Goal: Task Accomplishment & Management: Complete application form

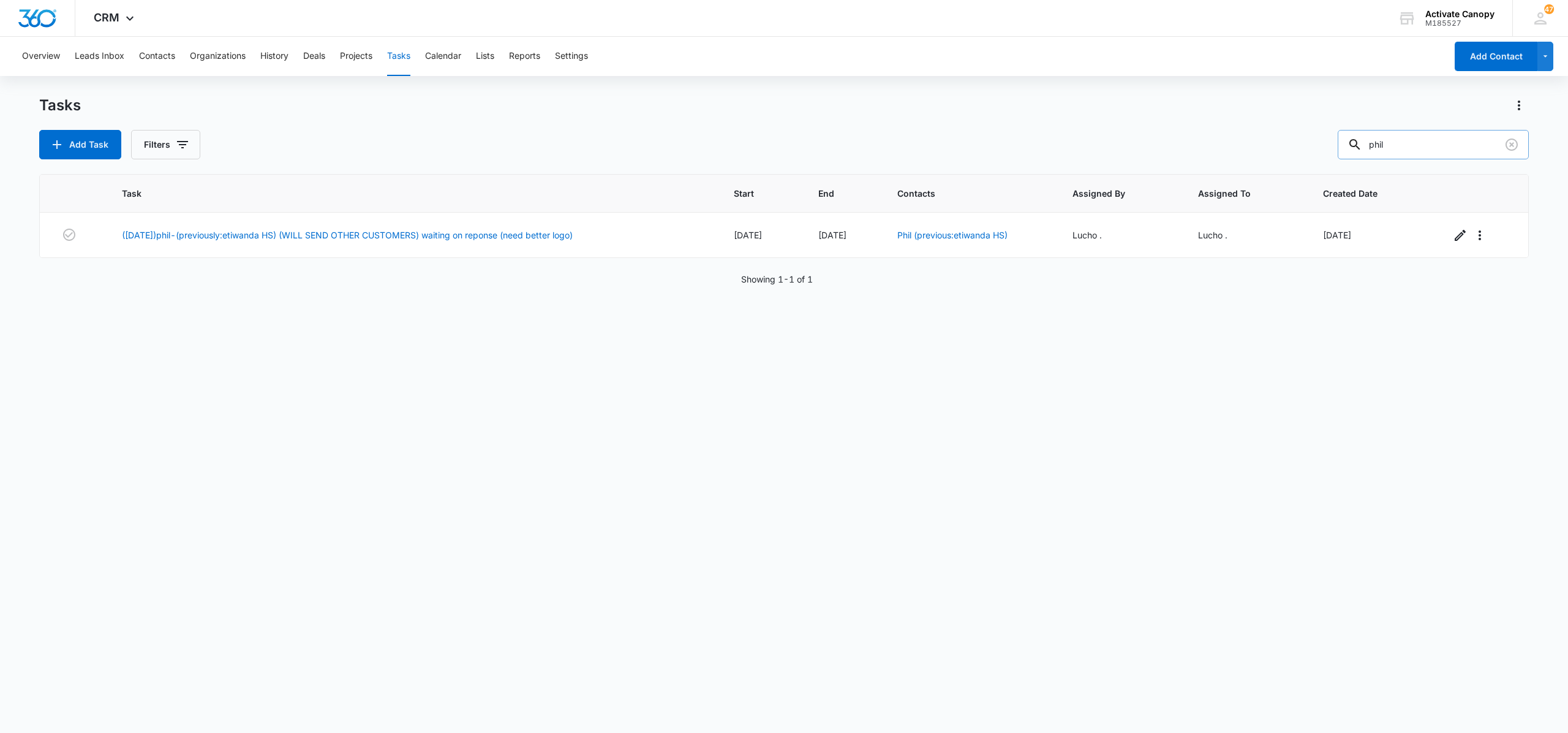
click at [1411, 138] on input "phil" at bounding box center [1434, 144] width 191 height 29
type input "etiwanda hs"
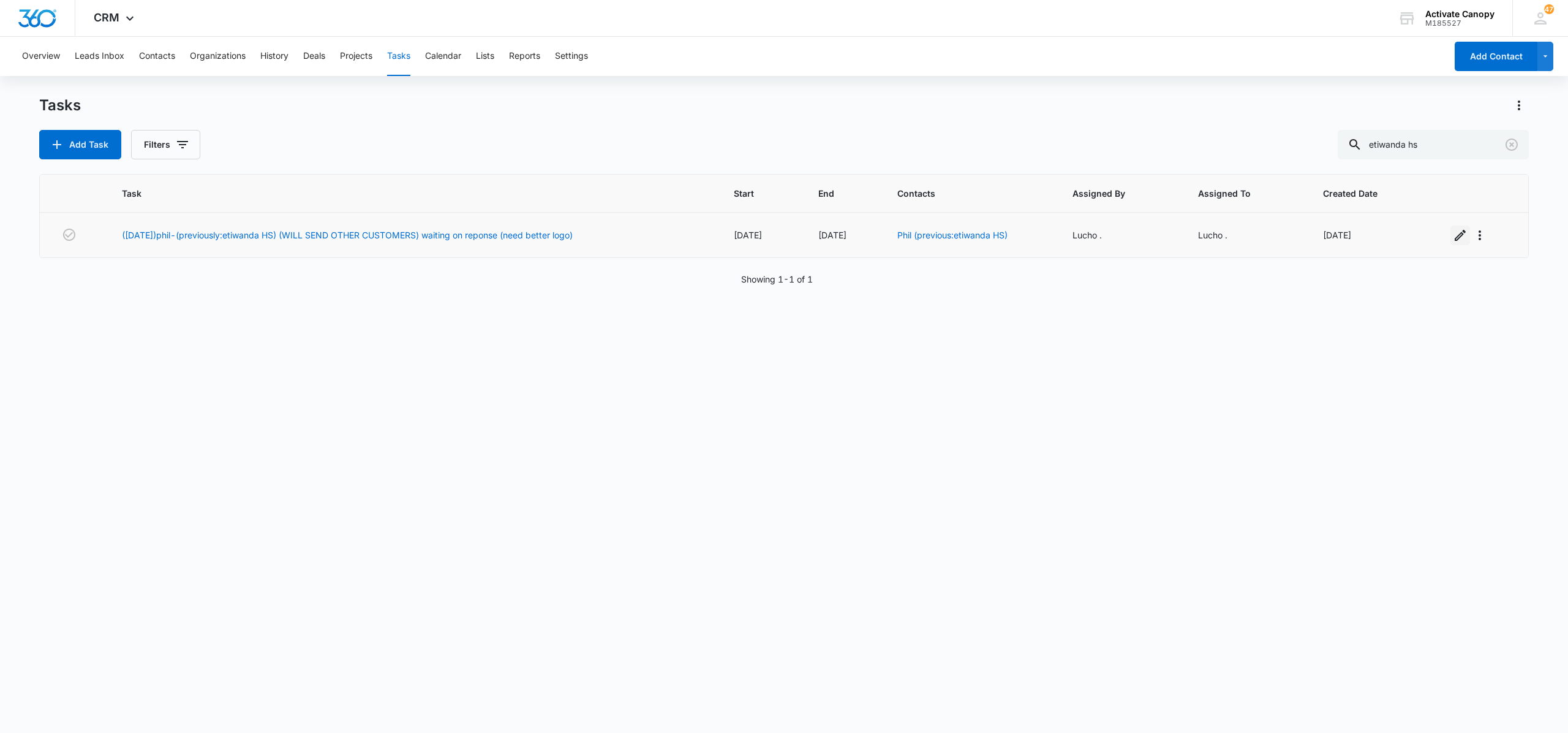
click at [1455, 239] on icon "button" at bounding box center [1461, 236] width 11 height 11
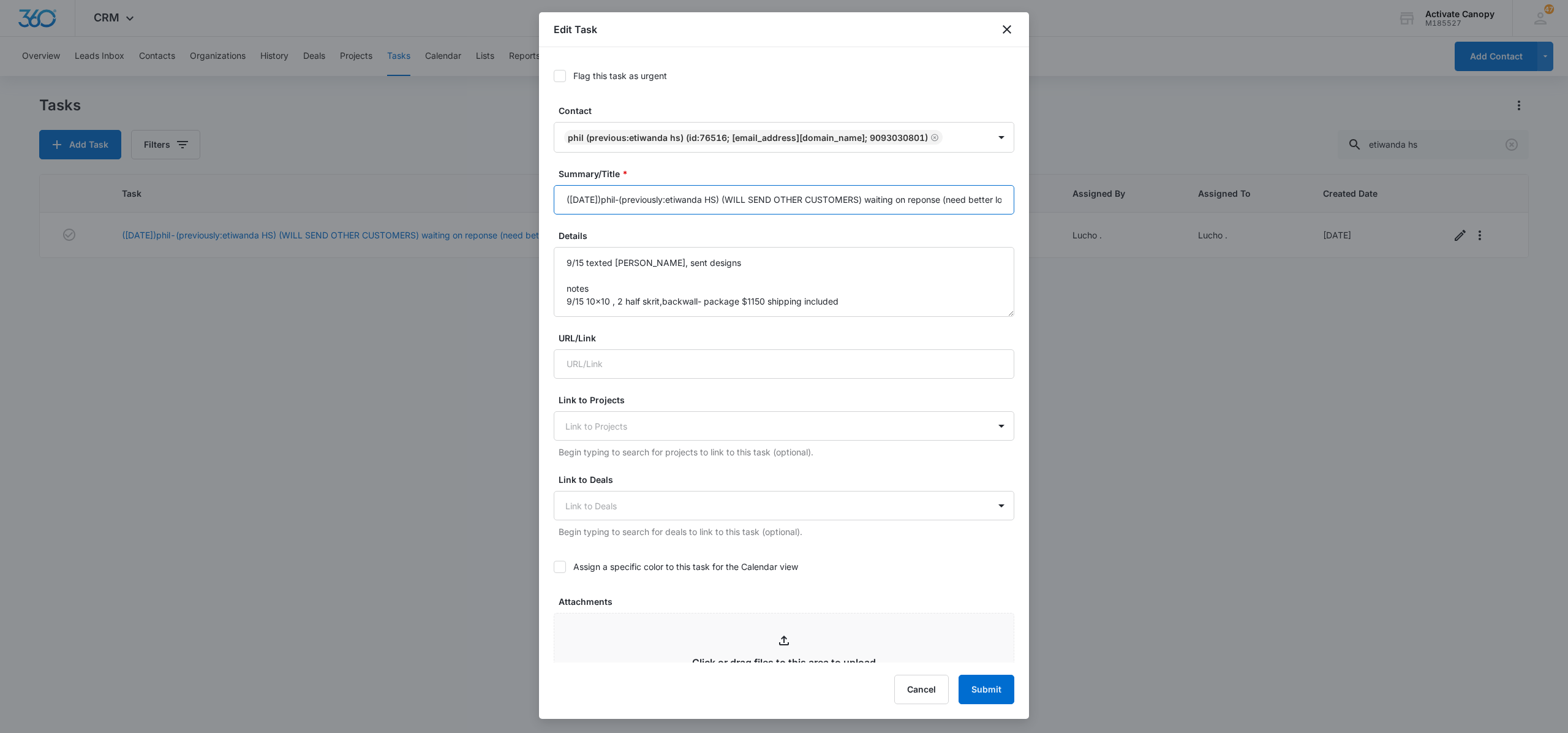
click at [922, 200] on input "([DATE])phil-(previously:etiwanda HS) (WILL SEND OTHER CUSTOMERS) waiting on re…" at bounding box center [784, 199] width 461 height 29
click at [943, 204] on input "([DATE])phil-(previously:etiwanda HS) (WILL SEND OTHER CUSTOMERS) waiting on re…" at bounding box center [784, 199] width 461 height 29
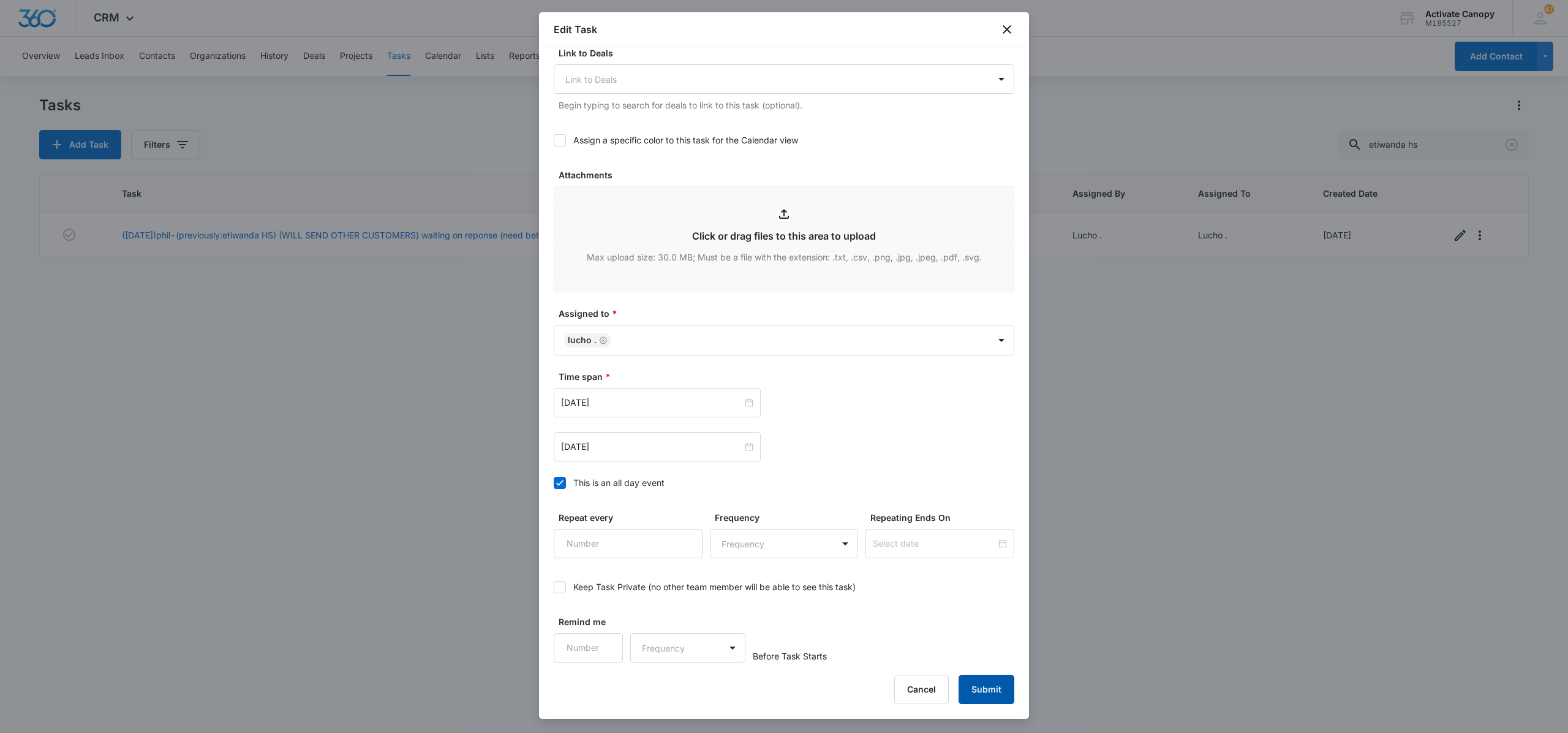
type input "([DATE])phil-(previously:etiwanda HS) (WILL SEND OTHER CUSTOMERS) waiting on de…"
click at [995, 689] on button "Submit" at bounding box center [986, 689] width 56 height 29
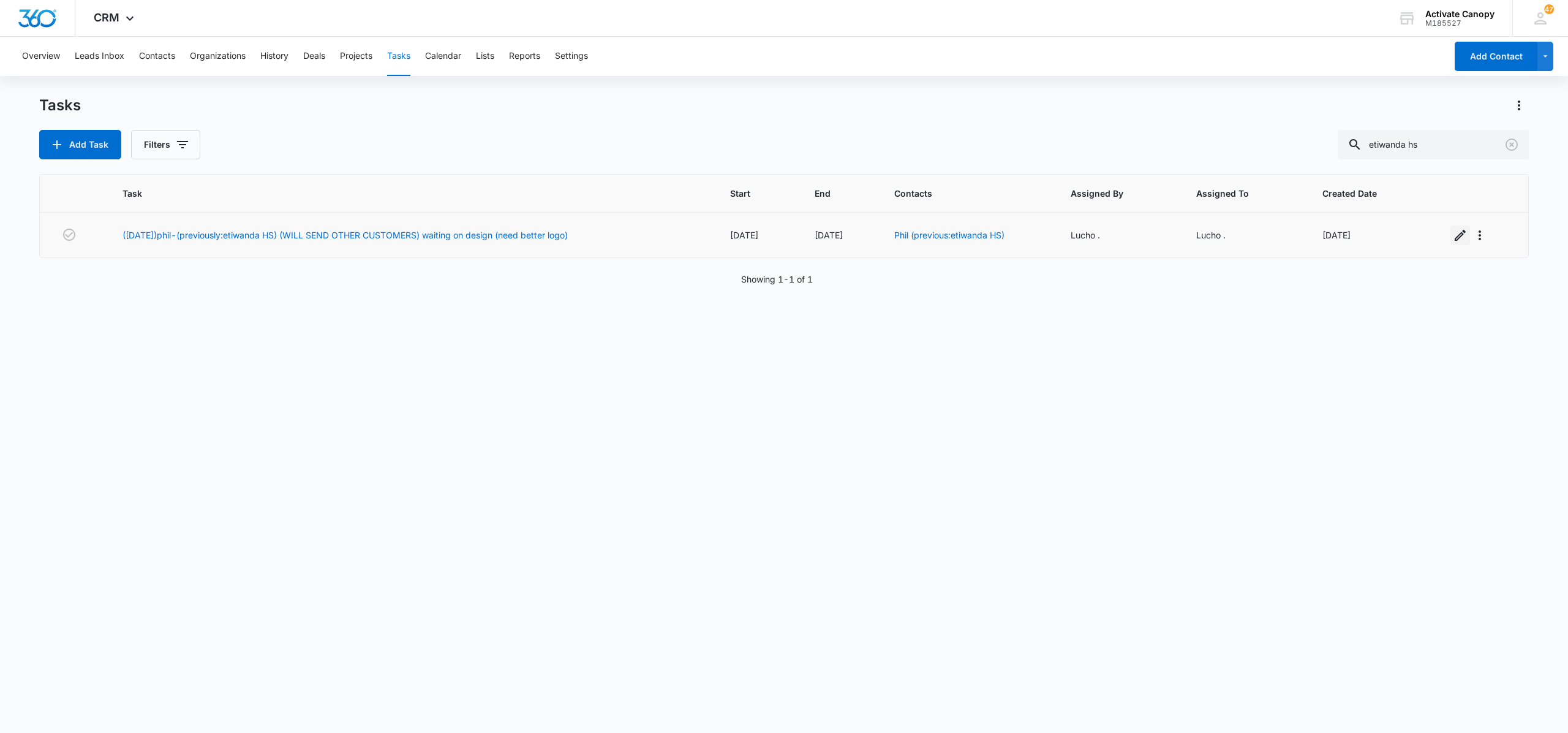
click at [1453, 237] on icon "button" at bounding box center [1460, 235] width 15 height 15
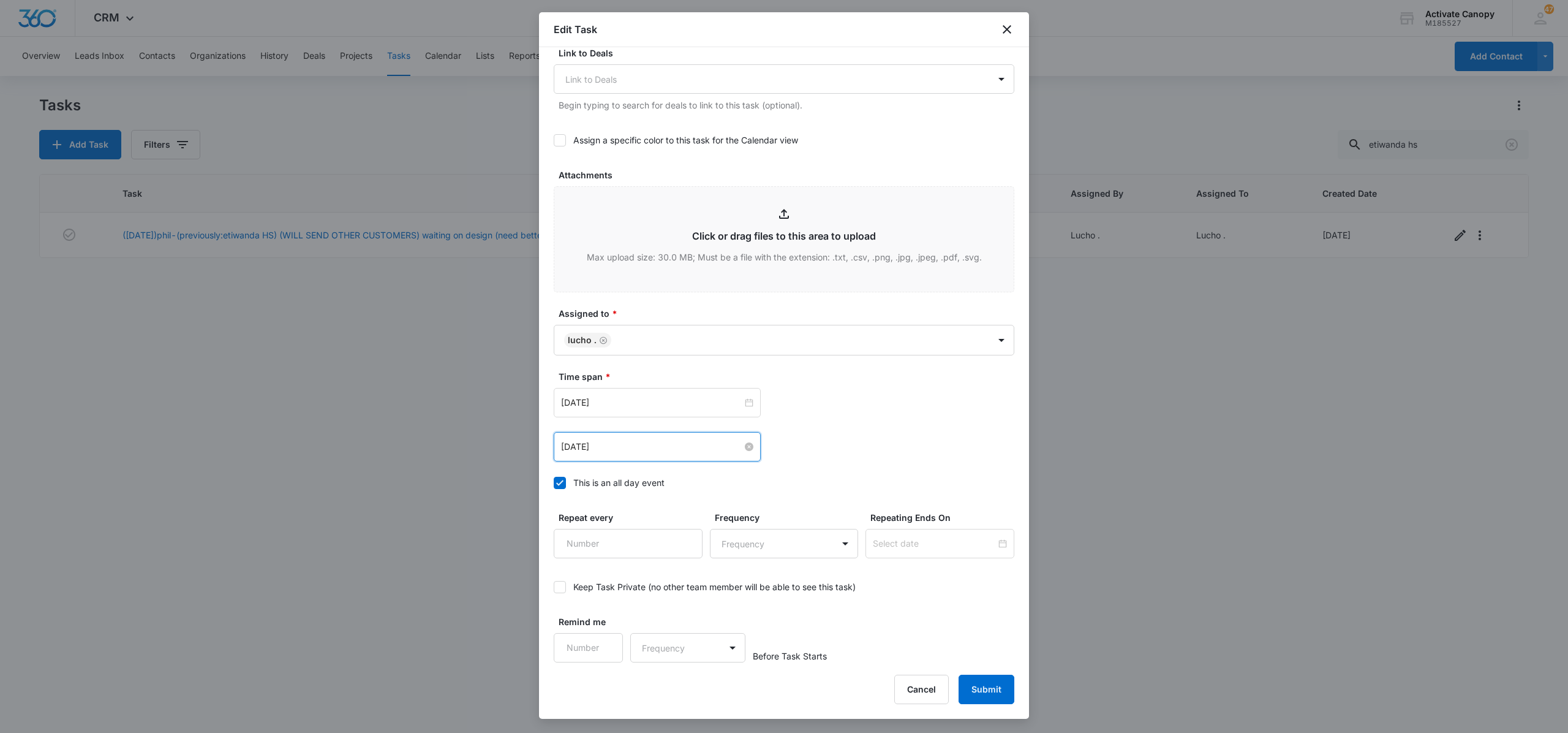
click at [674, 446] on input "[DATE]" at bounding box center [652, 446] width 182 height 13
type input "[DATE]"
click at [616, 563] on div "16" at bounding box center [616, 559] width 15 height 15
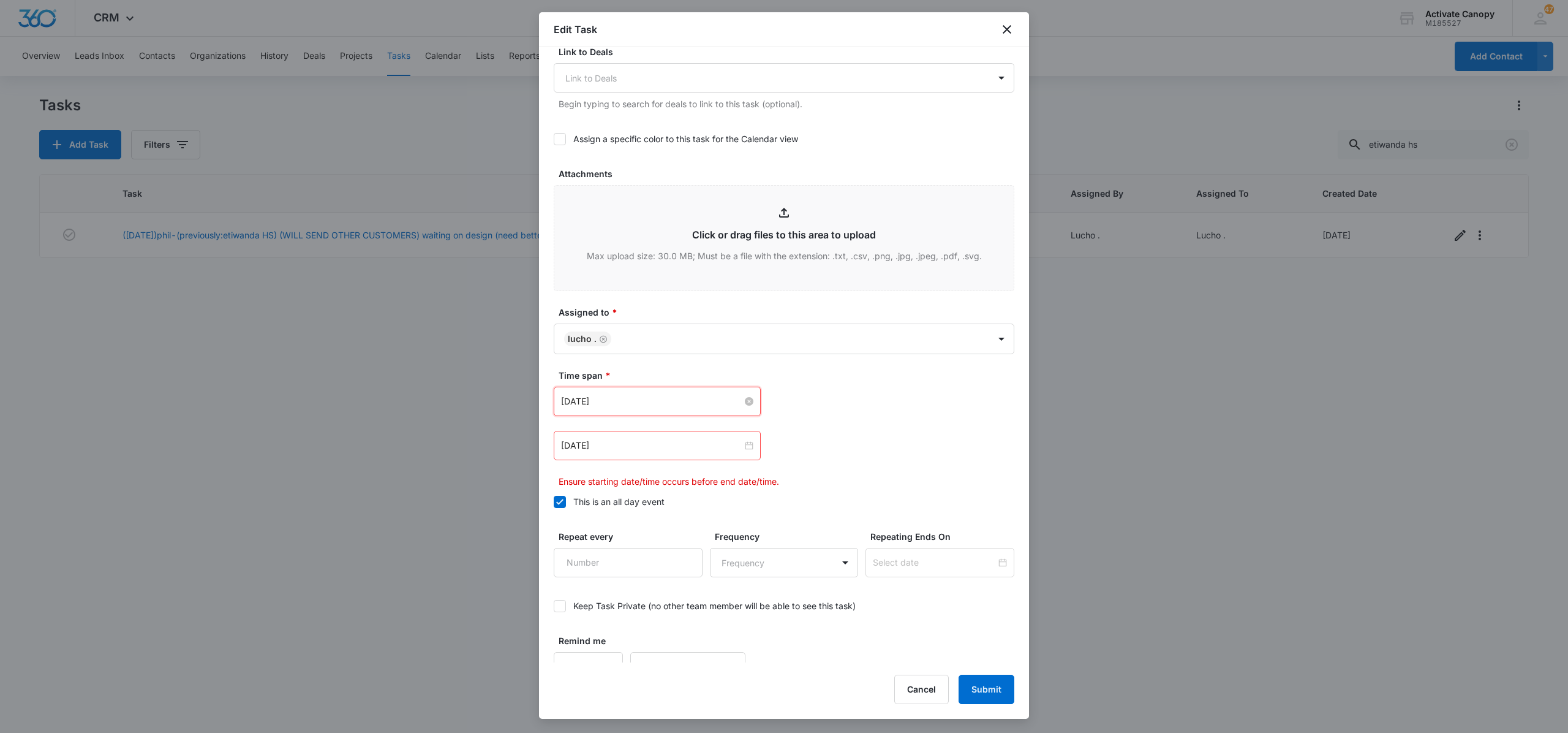
click at [669, 407] on input "[DATE]" at bounding box center [652, 401] width 182 height 13
click at [628, 514] on td "17" at bounding box center [638, 516] width 22 height 18
click at [635, 407] on input "[DATE]" at bounding box center [652, 401] width 182 height 13
type input "[DATE]"
click at [618, 511] on div "16" at bounding box center [616, 515] width 15 height 15
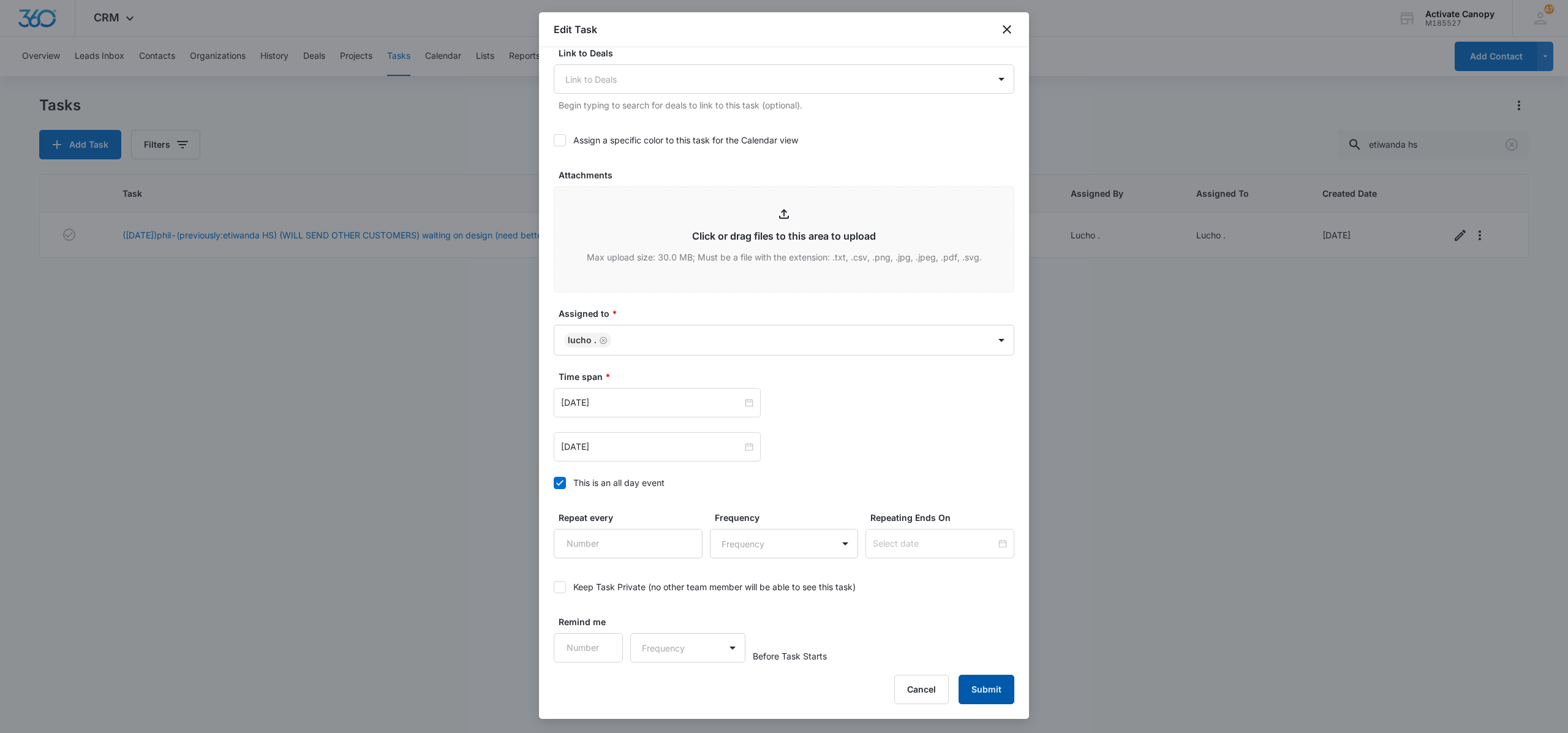
click at [974, 684] on button "Submit" at bounding box center [986, 689] width 56 height 29
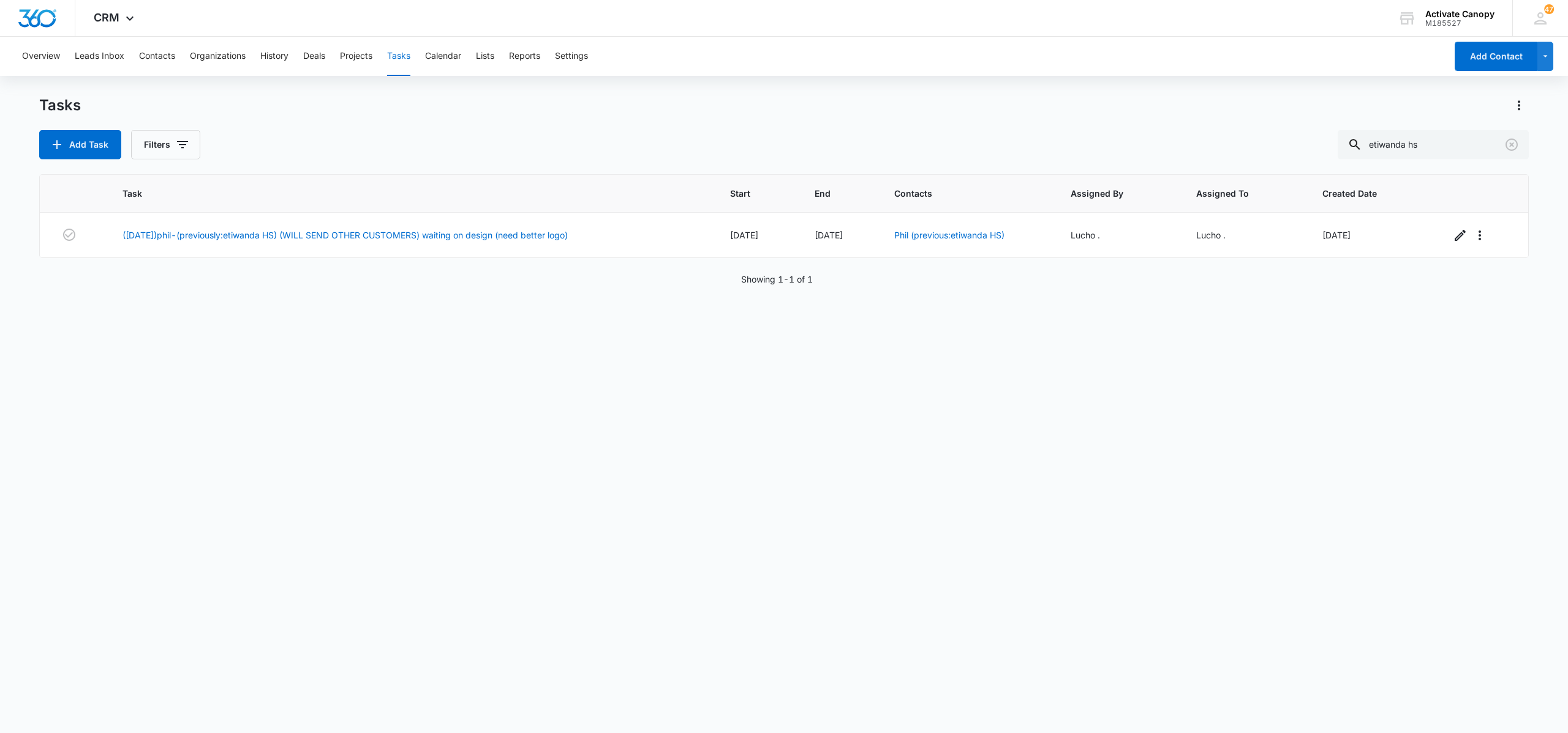
click at [1049, 656] on div "Task Start End Contacts Assigned By Assigned To Created Date ([DATE])phil-(prev…" at bounding box center [784, 445] width 1490 height 543
